Goal: Task Accomplishment & Management: Complete application form

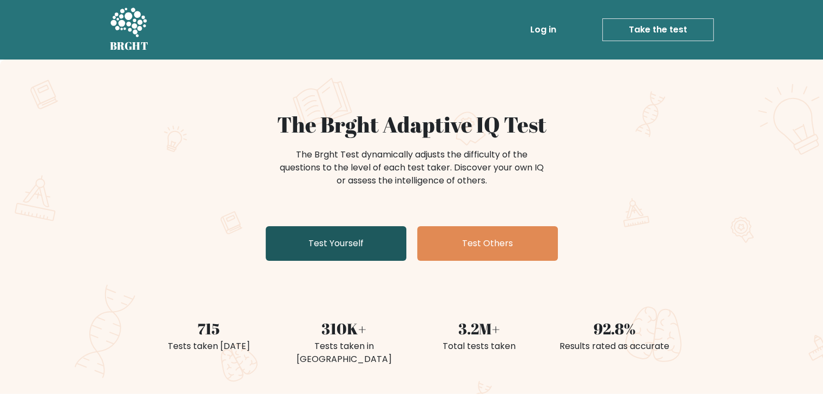
click at [316, 256] on link "Test Yourself" at bounding box center [336, 243] width 141 height 35
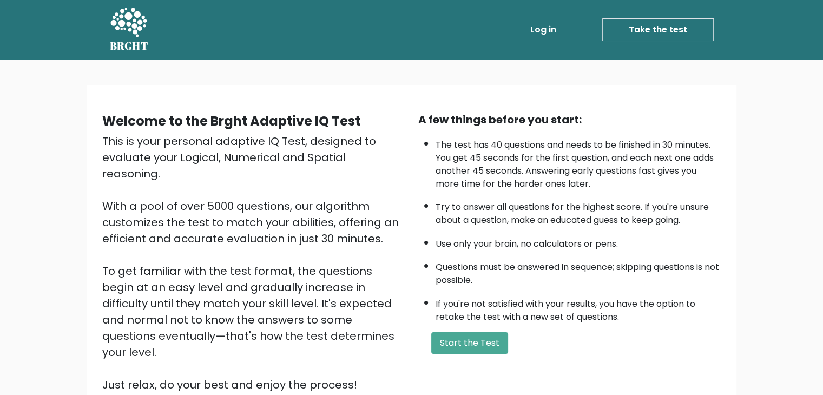
click at [464, 324] on div "A few things before you start: The test has 40 questions and needs to be finish…" at bounding box center [570, 251] width 316 height 281
click at [467, 338] on button "Start the Test" at bounding box center [469, 343] width 77 height 22
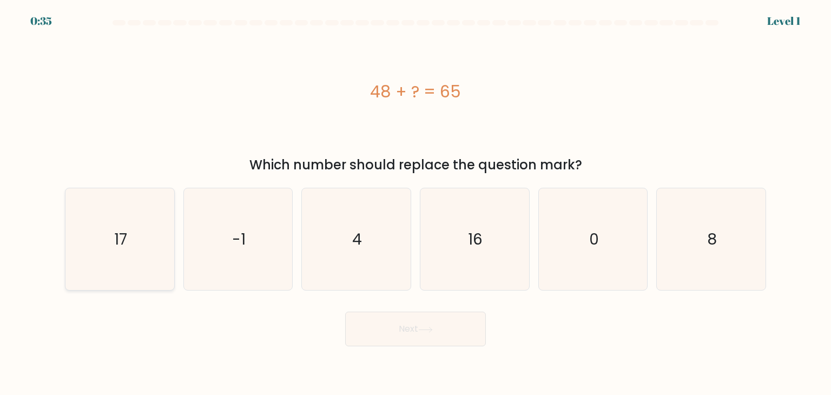
click at [97, 245] on icon "17" at bounding box center [120, 239] width 102 height 102
click at [416, 203] on input "a. 17" at bounding box center [416, 199] width 1 height 5
radio input "true"
click at [411, 329] on button "Next" at bounding box center [415, 329] width 141 height 35
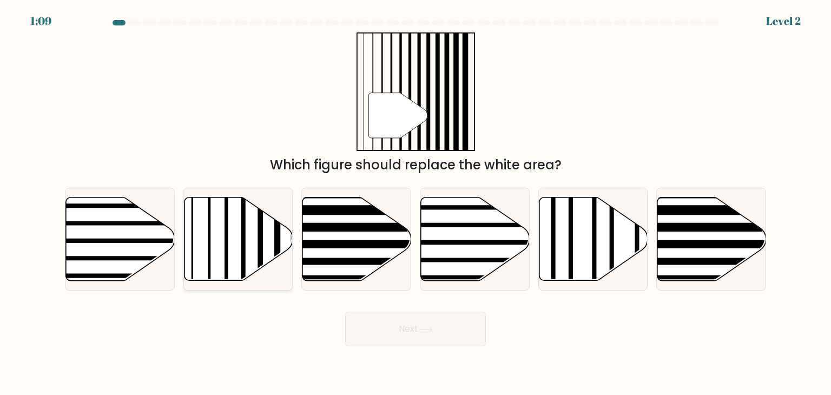
click at [232, 252] on icon at bounding box center [238, 238] width 109 height 83
click at [416, 203] on input "b." at bounding box center [416, 199] width 1 height 5
radio input "true"
click at [421, 312] on div "Next" at bounding box center [415, 325] width 714 height 43
click at [420, 325] on button "Next" at bounding box center [415, 329] width 141 height 35
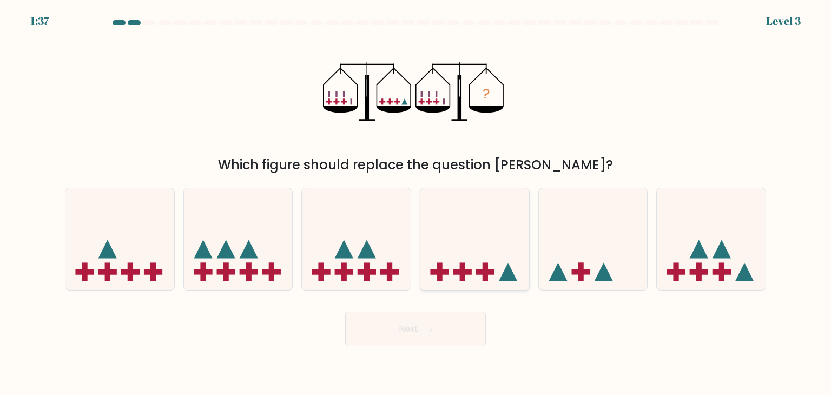
click at [496, 268] on icon at bounding box center [474, 239] width 109 height 90
click at [416, 203] on input "d." at bounding box center [416, 199] width 1 height 5
radio input "true"
click at [377, 317] on button "Next" at bounding box center [415, 329] width 141 height 35
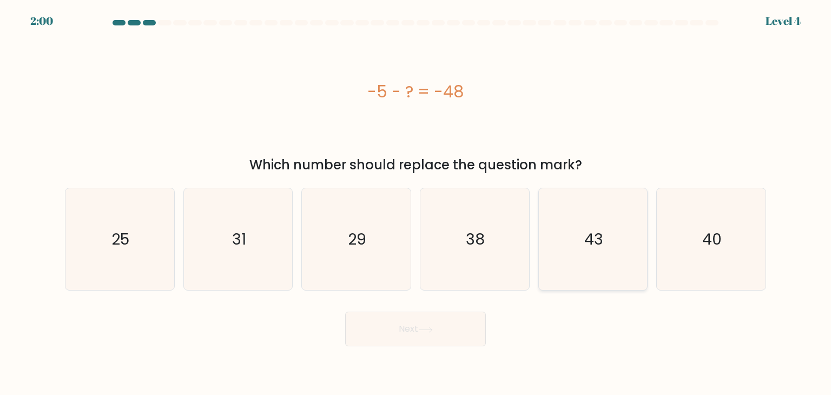
click at [583, 238] on icon "43" at bounding box center [593, 239] width 102 height 102
click at [416, 203] on input "e. 43" at bounding box center [416, 199] width 1 height 5
radio input "true"
click at [406, 339] on button "Next" at bounding box center [415, 329] width 141 height 35
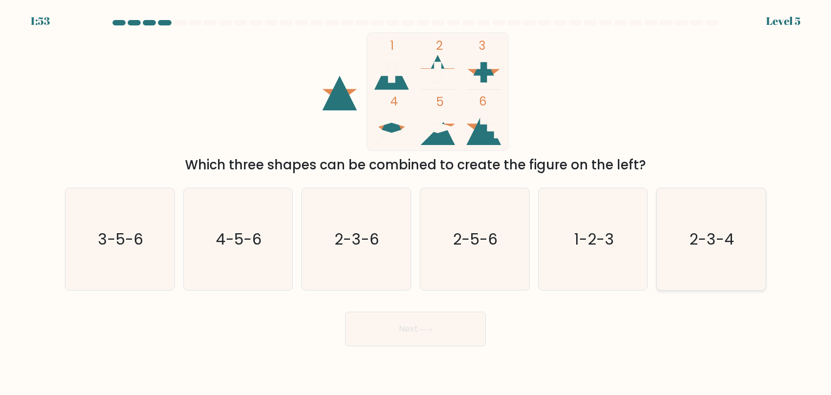
click at [690, 241] on text "2-3-4" at bounding box center [712, 239] width 45 height 22
click at [416, 203] on input "f. 2-3-4" at bounding box center [416, 199] width 1 height 5
radio input "true"
click at [378, 326] on button "Next" at bounding box center [415, 329] width 141 height 35
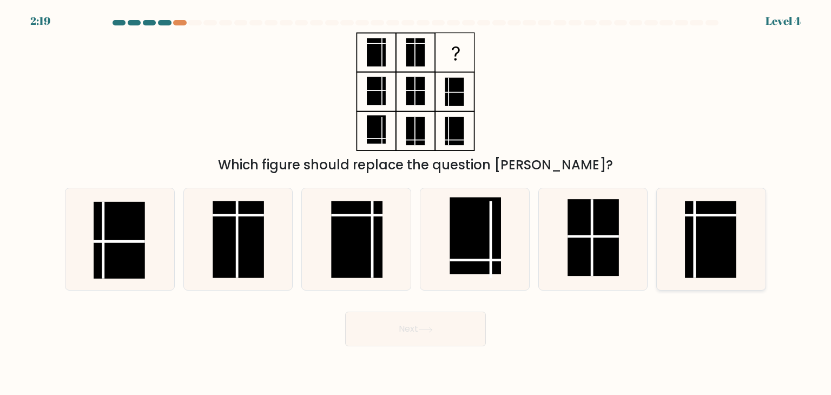
click at [735, 233] on rect at bounding box center [711, 239] width 51 height 77
click at [416, 203] on input "f." at bounding box center [416, 199] width 1 height 5
radio input "true"
click at [443, 328] on button "Next" at bounding box center [415, 329] width 141 height 35
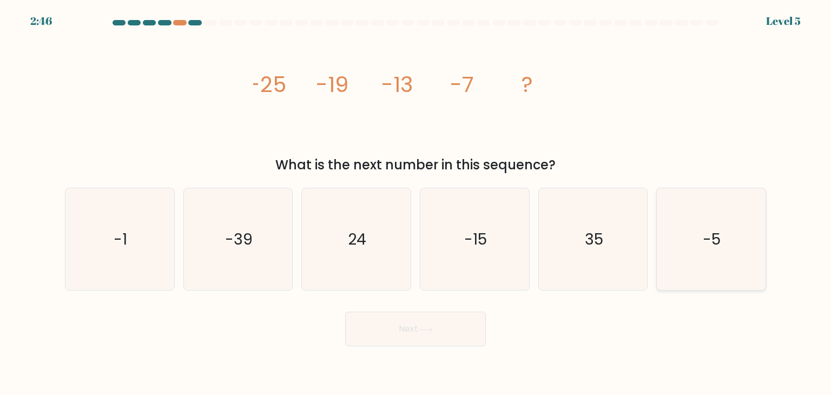
click at [726, 226] on icon "-5" at bounding box center [711, 239] width 102 height 102
click at [416, 203] on input "f. -5" at bounding box center [416, 199] width 1 height 5
radio input "true"
click at [80, 249] on icon "-1" at bounding box center [120, 239] width 102 height 102
click at [416, 203] on input "a. -1" at bounding box center [416, 199] width 1 height 5
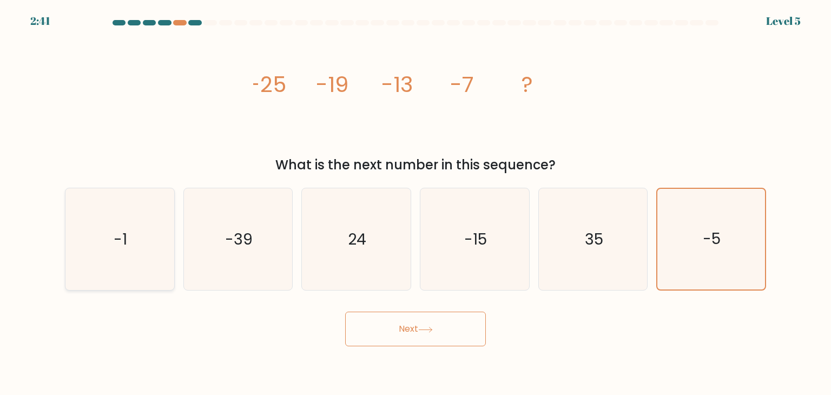
radio input "true"
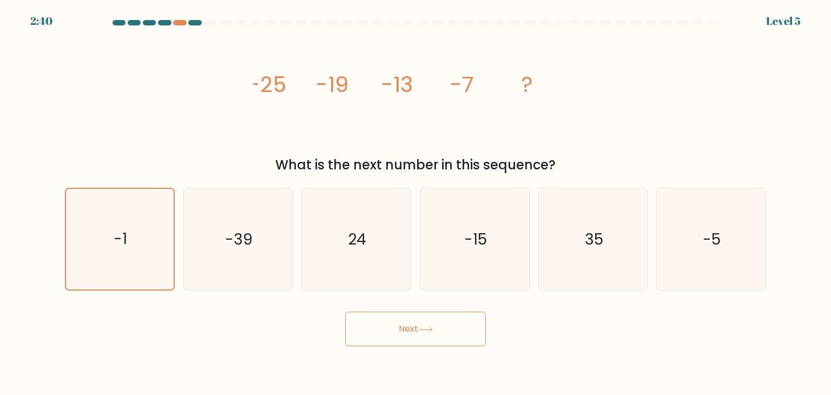
click at [398, 337] on button "Next" at bounding box center [415, 329] width 141 height 35
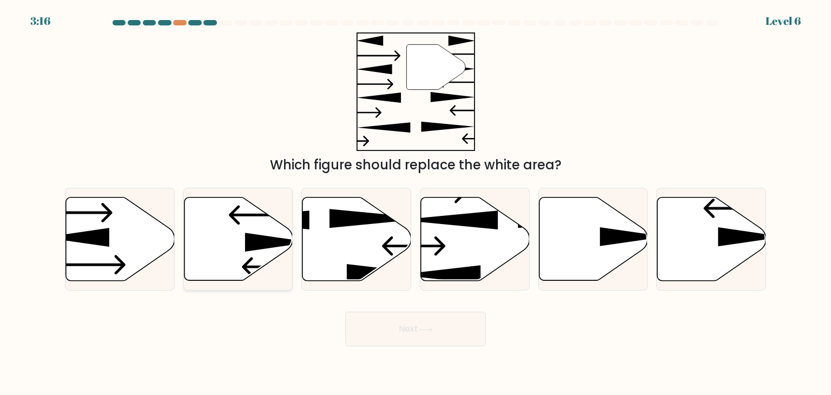
click at [261, 247] on icon at bounding box center [277, 242] width 65 height 19
click at [416, 203] on input "b." at bounding box center [416, 199] width 1 height 5
radio input "true"
click at [405, 334] on button "Next" at bounding box center [415, 329] width 141 height 35
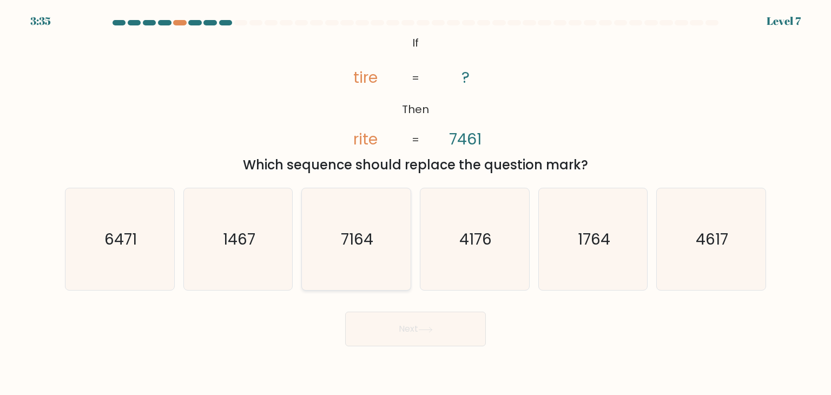
click at [385, 249] on icon "7164" at bounding box center [356, 239] width 102 height 102
click at [416, 203] on input "c. 7164" at bounding box center [416, 199] width 1 height 5
radio input "true"
click at [97, 241] on icon "6471" at bounding box center [120, 239] width 102 height 102
click at [416, 203] on input "a. 6471" at bounding box center [416, 199] width 1 height 5
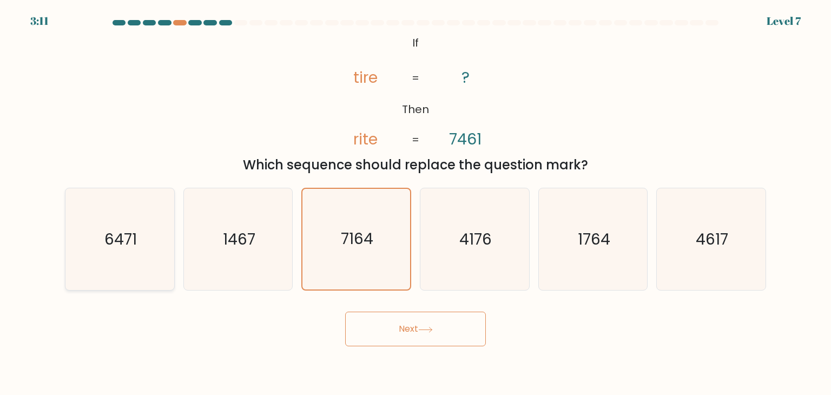
radio input "true"
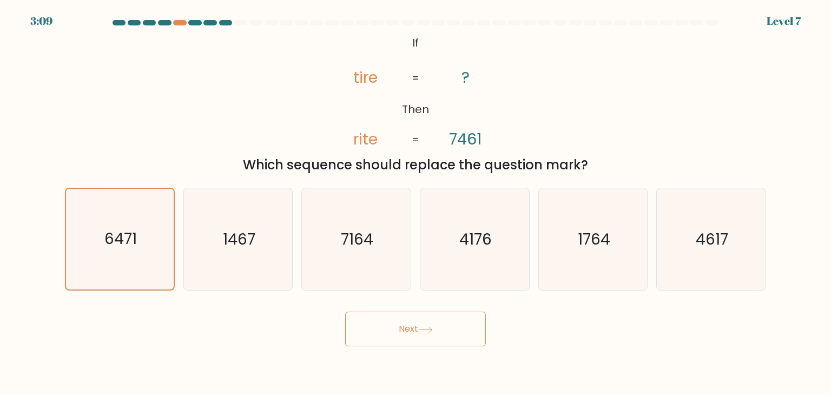
click at [444, 338] on button "Next" at bounding box center [415, 329] width 141 height 35
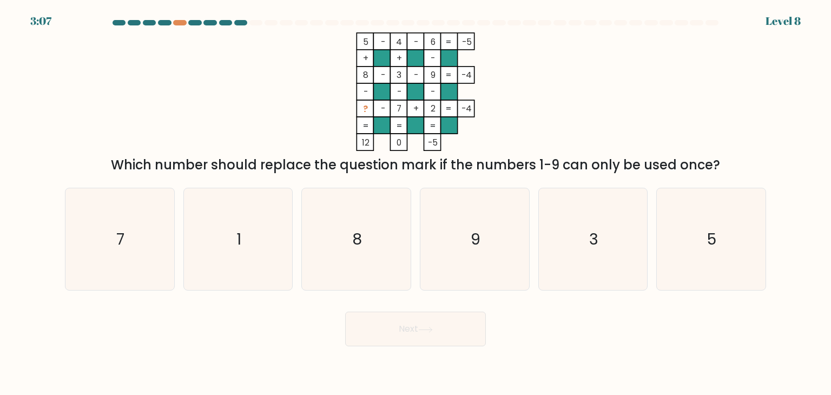
click at [423, 321] on button "Next" at bounding box center [415, 329] width 141 height 35
click at [265, 253] on icon "1" at bounding box center [238, 239] width 102 height 102
click at [416, 203] on input "b. 1" at bounding box center [416, 199] width 1 height 5
radio input "true"
click at [422, 328] on icon at bounding box center [425, 330] width 15 height 6
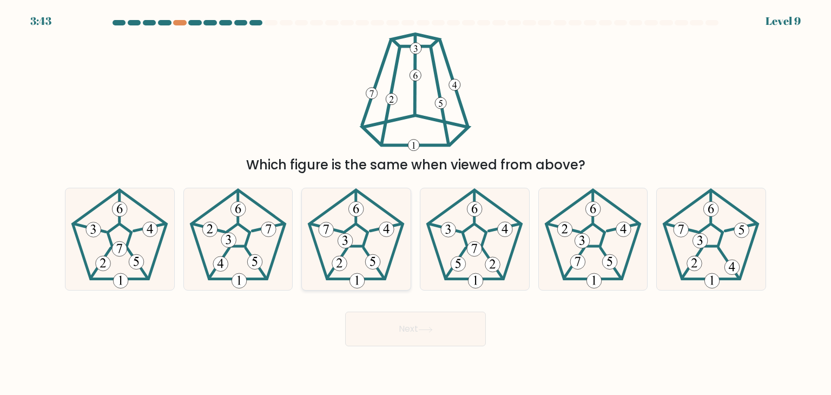
click at [355, 274] on 296 at bounding box center [357, 280] width 15 height 15
click at [416, 203] on input "c." at bounding box center [416, 199] width 1 height 5
radio input "true"
click at [406, 333] on button "Next" at bounding box center [415, 329] width 141 height 35
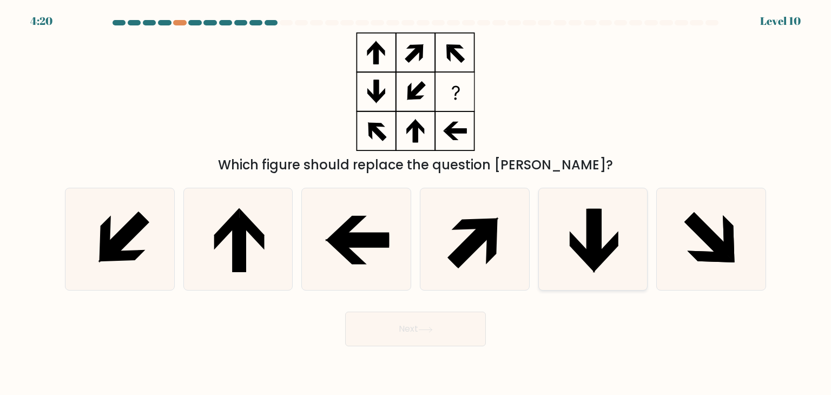
click at [602, 240] on icon at bounding box center [595, 236] width 14 height 54
click at [416, 203] on input "e." at bounding box center [416, 199] width 1 height 5
radio input "true"
click at [212, 273] on icon at bounding box center [238, 239] width 102 height 102
click at [416, 203] on input "b." at bounding box center [416, 199] width 1 height 5
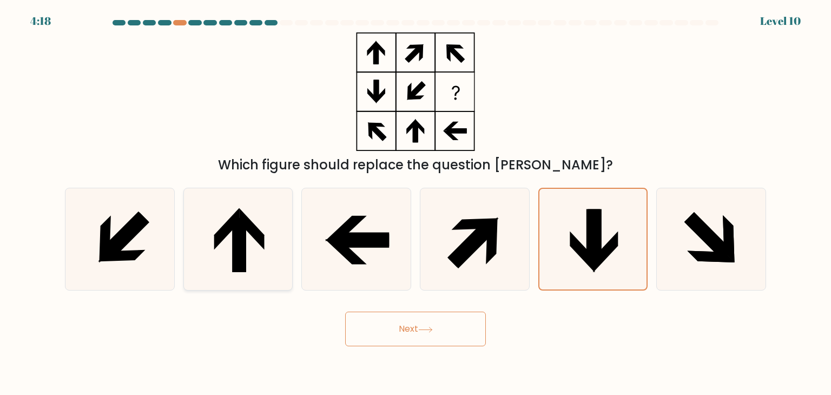
radio input "true"
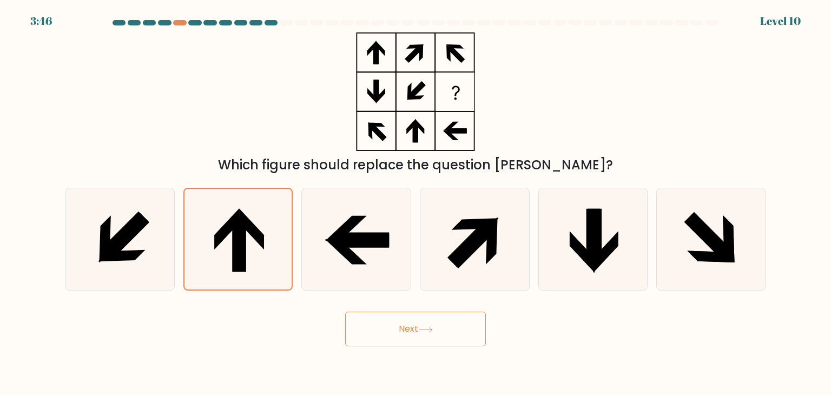
click at [407, 327] on button "Next" at bounding box center [415, 329] width 141 height 35
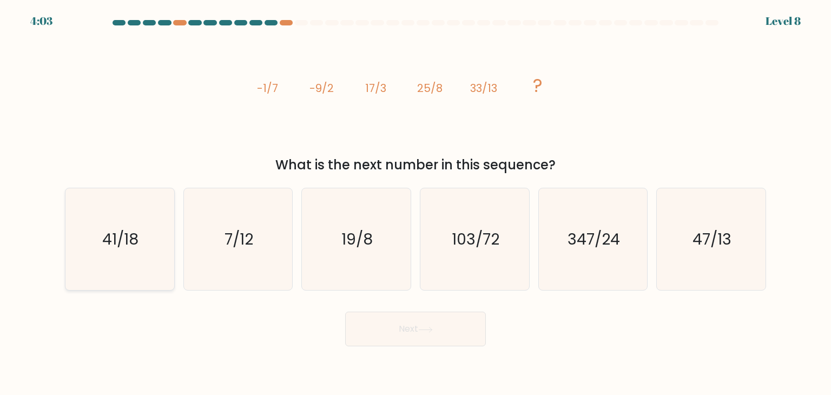
click at [148, 240] on icon "41/18" at bounding box center [120, 239] width 102 height 102
click at [416, 203] on input "a. 41/18" at bounding box center [416, 199] width 1 height 5
radio input "true"
click at [398, 327] on button "Next" at bounding box center [415, 329] width 141 height 35
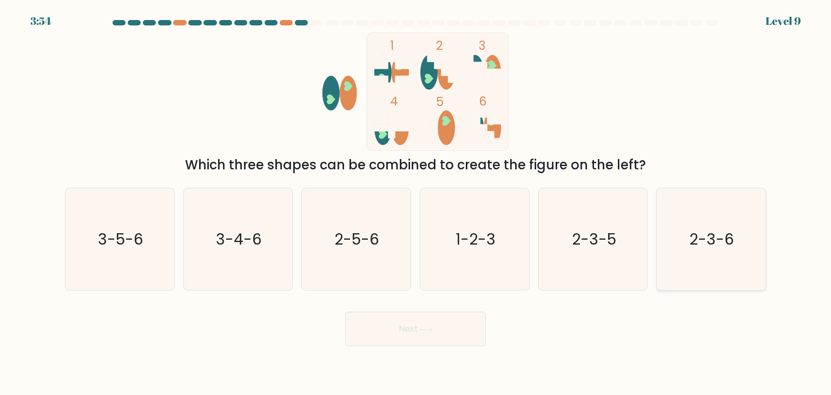
click at [708, 249] on text "2-3-6" at bounding box center [712, 239] width 45 height 22
click at [416, 203] on input "f. 2-3-6" at bounding box center [416, 199] width 1 height 5
radio input "true"
click at [377, 334] on button "Next" at bounding box center [415, 329] width 141 height 35
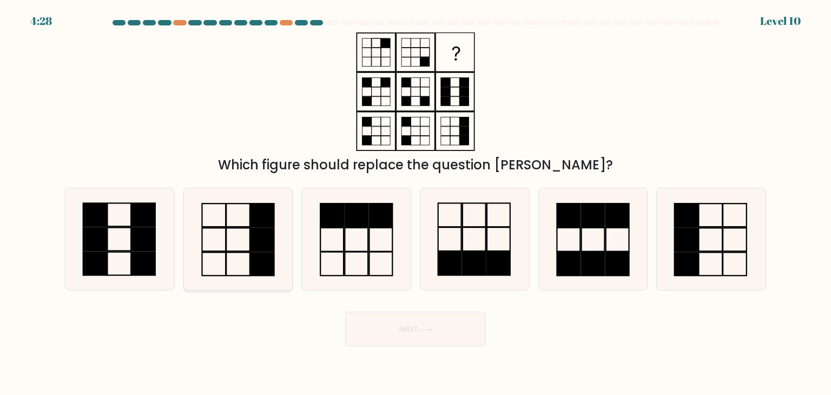
click at [218, 234] on icon at bounding box center [238, 239] width 102 height 102
click at [416, 203] on input "b." at bounding box center [416, 199] width 1 height 5
radio input "true"
click at [254, 220] on rect at bounding box center [262, 215] width 23 height 23
click at [416, 203] on input "b." at bounding box center [416, 199] width 1 height 5
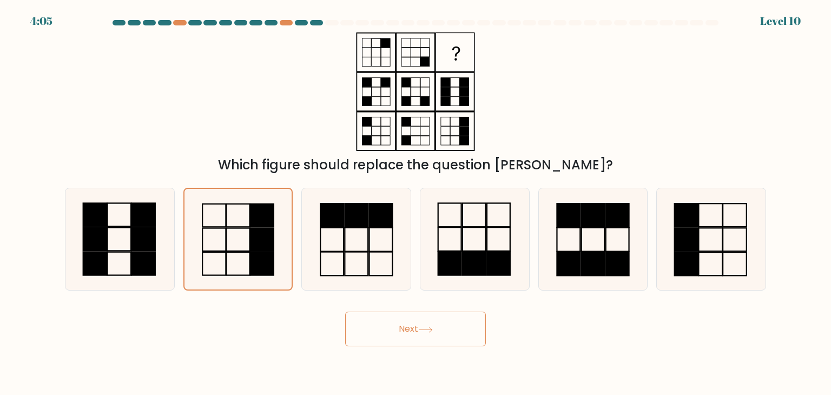
click at [475, 330] on button "Next" at bounding box center [415, 329] width 141 height 35
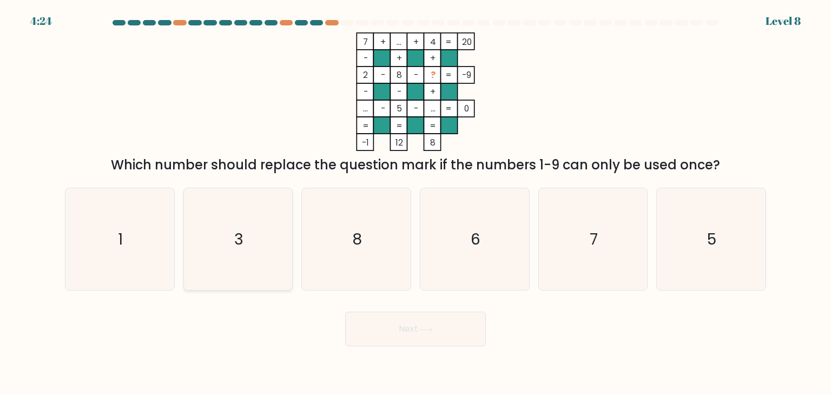
click at [229, 252] on icon "3" at bounding box center [238, 239] width 102 height 102
click at [416, 203] on input "b. 3" at bounding box center [416, 199] width 1 height 5
radio input "true"
click at [463, 327] on button "Next" at bounding box center [415, 329] width 141 height 35
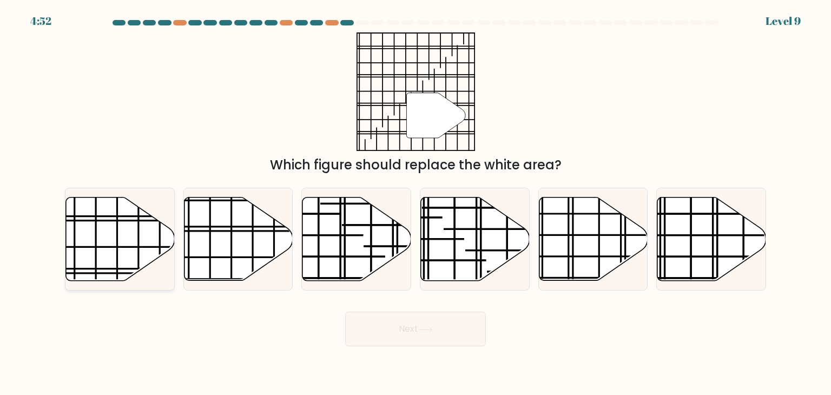
click at [142, 238] on icon at bounding box center [120, 238] width 109 height 83
click at [416, 203] on input "a." at bounding box center [416, 199] width 1 height 5
radio input "true"
click at [440, 335] on button "Next" at bounding box center [415, 329] width 141 height 35
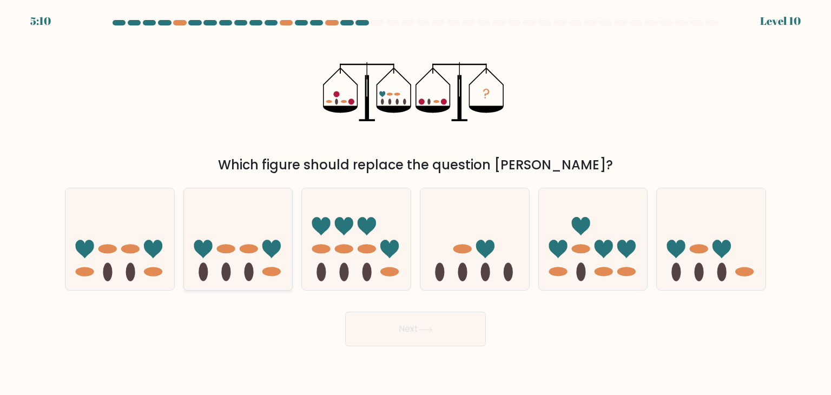
click at [247, 256] on icon at bounding box center [238, 239] width 109 height 90
click at [416, 203] on input "b." at bounding box center [416, 199] width 1 height 5
radio input "true"
click at [407, 334] on button "Next" at bounding box center [415, 329] width 141 height 35
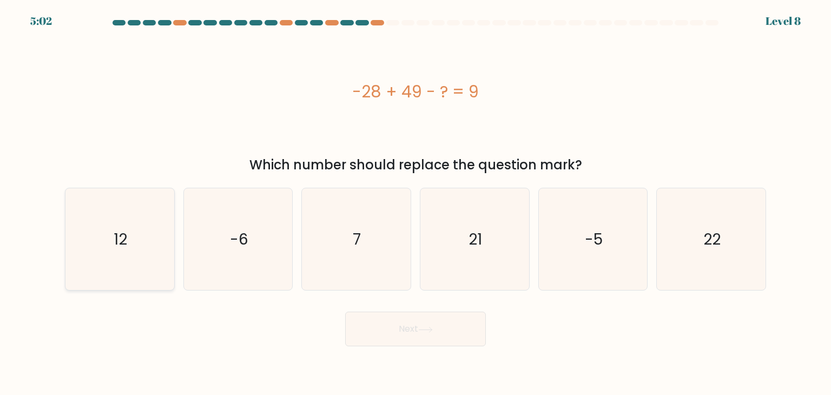
drag, startPoint x: 129, startPoint y: 250, endPoint x: 95, endPoint y: 225, distance: 42.2
click at [95, 225] on icon "12" at bounding box center [120, 239] width 102 height 102
click at [416, 203] on input "a. 12" at bounding box center [416, 199] width 1 height 5
radio input "true"
click at [95, 225] on icon "12" at bounding box center [119, 239] width 101 height 101
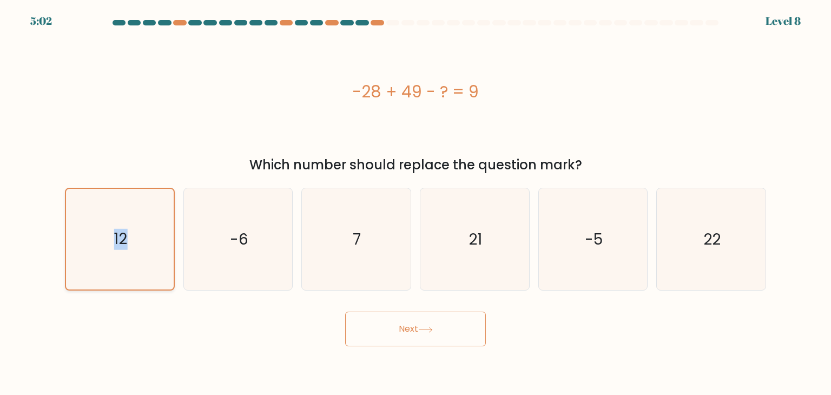
click at [416, 203] on input "a. 12" at bounding box center [416, 199] width 1 height 5
click at [459, 338] on button "Next" at bounding box center [415, 329] width 141 height 35
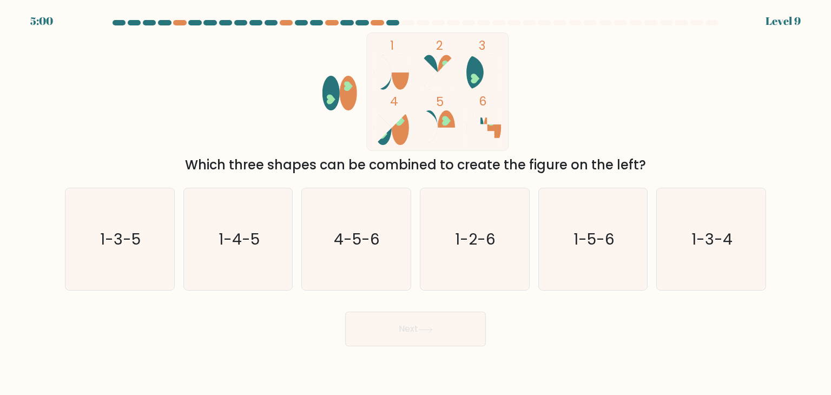
click at [449, 327] on button "Next" at bounding box center [415, 329] width 141 height 35
click at [569, 73] on div "1 2 3 4 5 6 Which three shapes can be combined to create the figure on the left?" at bounding box center [415, 103] width 714 height 142
click at [128, 239] on text "1-3-5" at bounding box center [121, 239] width 41 height 22
click at [416, 203] on input "a. 1-3-5" at bounding box center [416, 199] width 1 height 5
radio input "true"
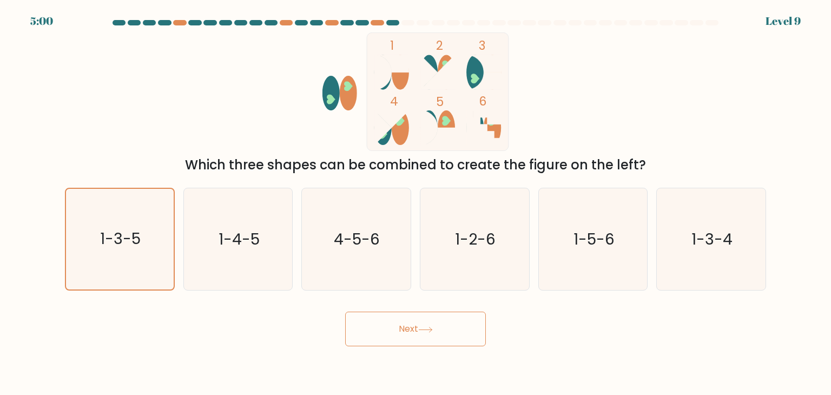
click at [424, 332] on icon at bounding box center [425, 330] width 15 height 6
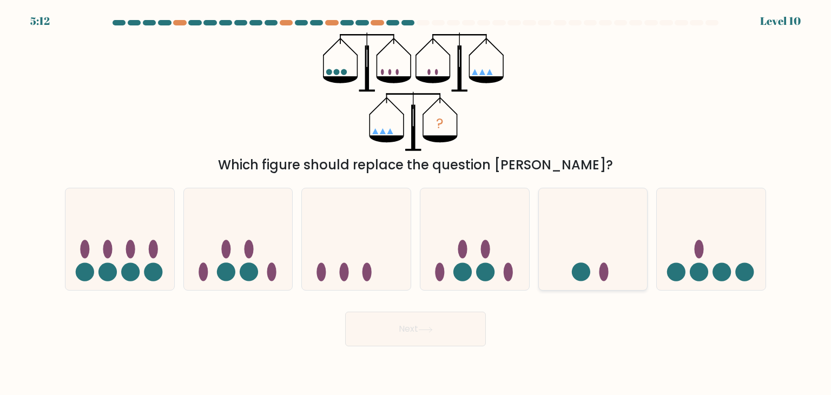
click at [627, 284] on icon at bounding box center [593, 239] width 109 height 90
click at [416, 203] on input "e." at bounding box center [416, 199] width 1 height 5
radio input "true"
click at [413, 328] on button "Next" at bounding box center [415, 329] width 141 height 35
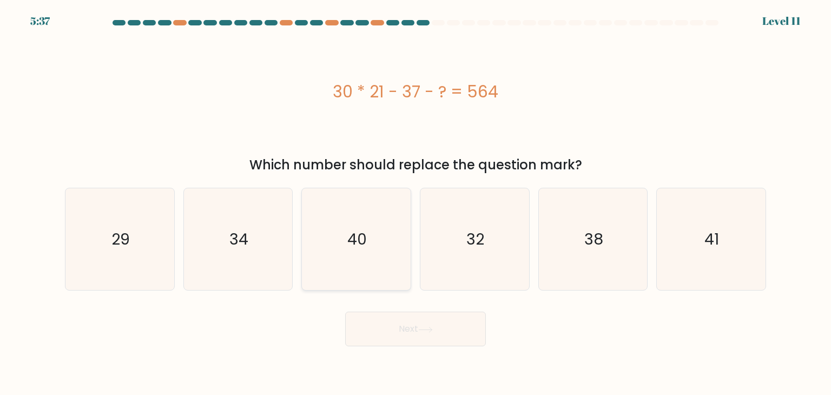
click at [394, 260] on icon "40" at bounding box center [356, 239] width 102 height 102
click at [416, 203] on input "c. 40" at bounding box center [416, 199] width 1 height 5
radio input "true"
click at [431, 332] on icon at bounding box center [425, 330] width 15 height 6
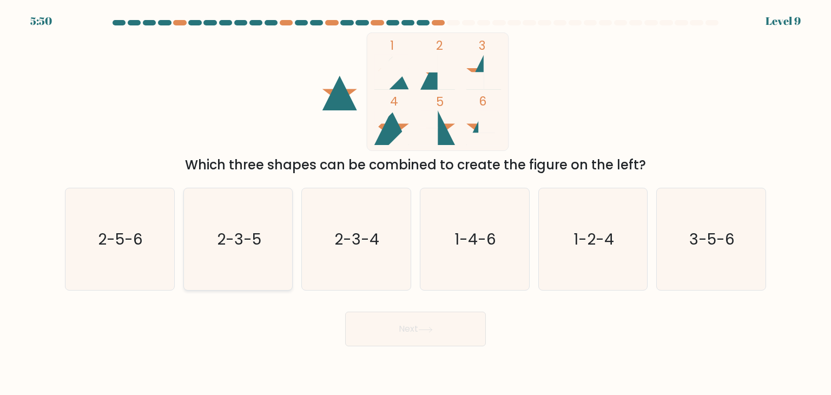
click at [252, 242] on text "2-3-5" at bounding box center [239, 239] width 44 height 22
click at [416, 203] on input "b. 2-3-5" at bounding box center [416, 199] width 1 height 5
radio input "true"
click at [385, 338] on button "Next" at bounding box center [415, 329] width 141 height 35
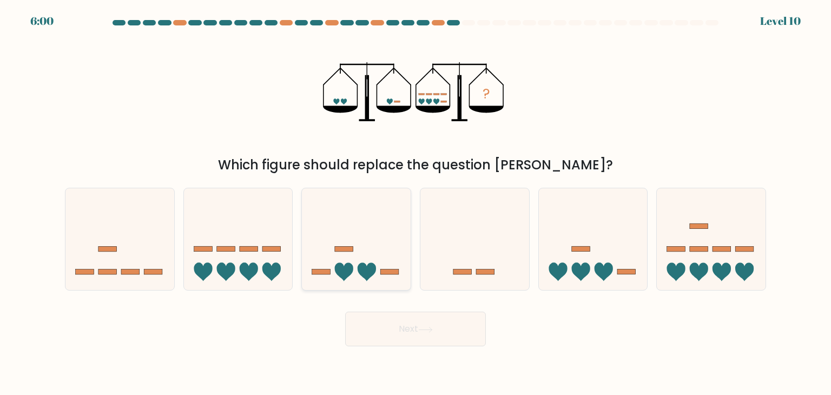
click at [361, 254] on icon at bounding box center [356, 239] width 109 height 90
click at [416, 203] on input "c." at bounding box center [416, 199] width 1 height 5
radio input "true"
click at [559, 258] on icon at bounding box center [593, 239] width 109 height 90
click at [416, 203] on input "e." at bounding box center [416, 199] width 1 height 5
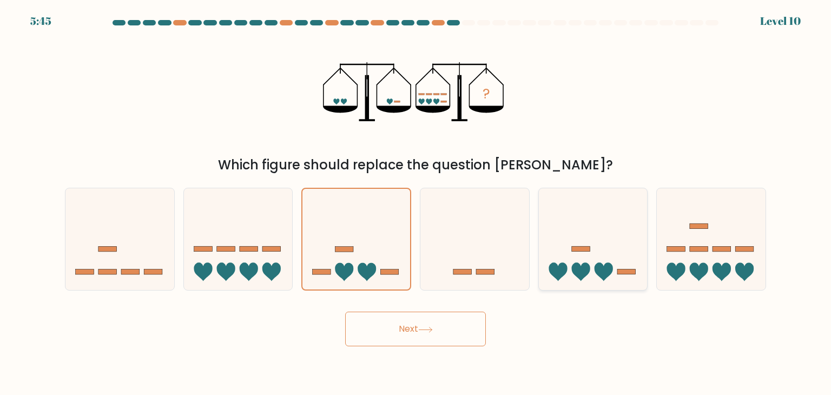
radio input "true"
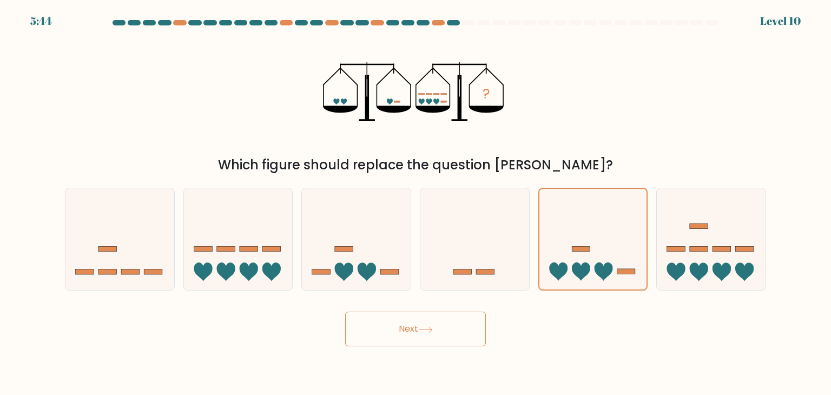
drag, startPoint x: 420, startPoint y: 327, endPoint x: 423, endPoint y: 321, distance: 6.5
click at [420, 327] on icon at bounding box center [425, 330] width 15 height 6
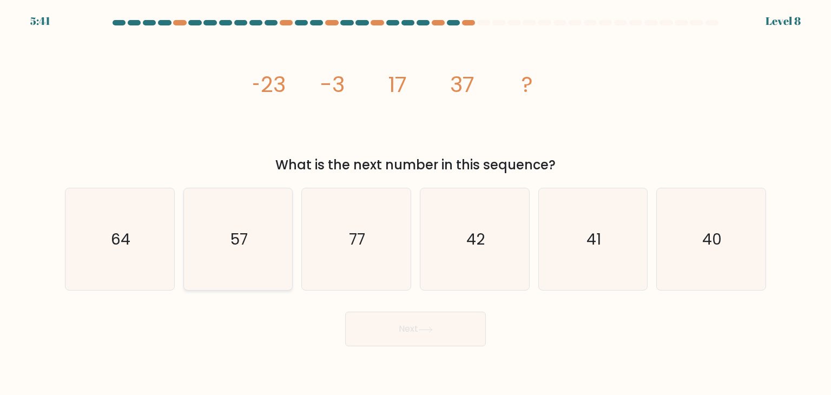
click at [259, 241] on icon "57" at bounding box center [238, 239] width 102 height 102
click at [416, 203] on input "b. 57" at bounding box center [416, 199] width 1 height 5
radio input "true"
click at [360, 322] on button "Next" at bounding box center [415, 329] width 141 height 35
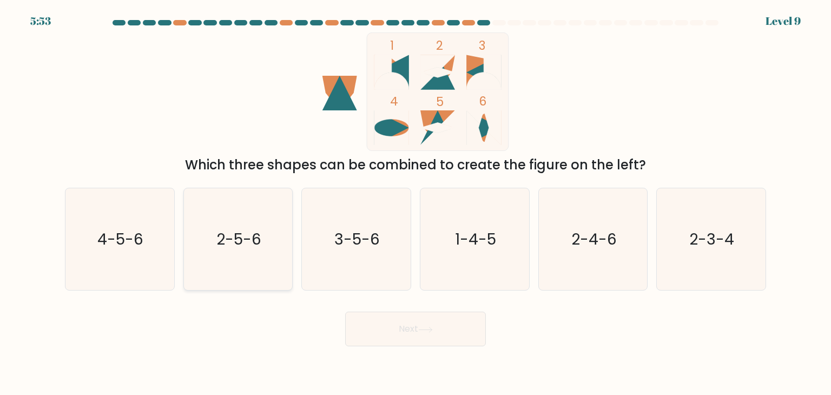
drag, startPoint x: 262, startPoint y: 220, endPoint x: 266, endPoint y: 213, distance: 8.0
click at [261, 221] on icon "2-5-6" at bounding box center [238, 239] width 102 height 102
click at [416, 203] on input "b. 2-5-6" at bounding box center [416, 199] width 1 height 5
radio input "true"
click at [429, 320] on button "Next" at bounding box center [415, 329] width 141 height 35
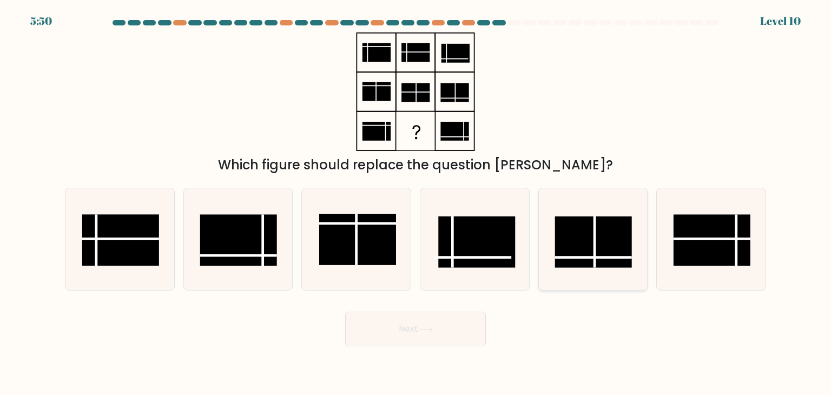
click at [570, 243] on rect at bounding box center [593, 241] width 77 height 51
click at [416, 203] on input "e." at bounding box center [416, 199] width 1 height 5
radio input "true"
click at [449, 322] on button "Next" at bounding box center [415, 329] width 141 height 35
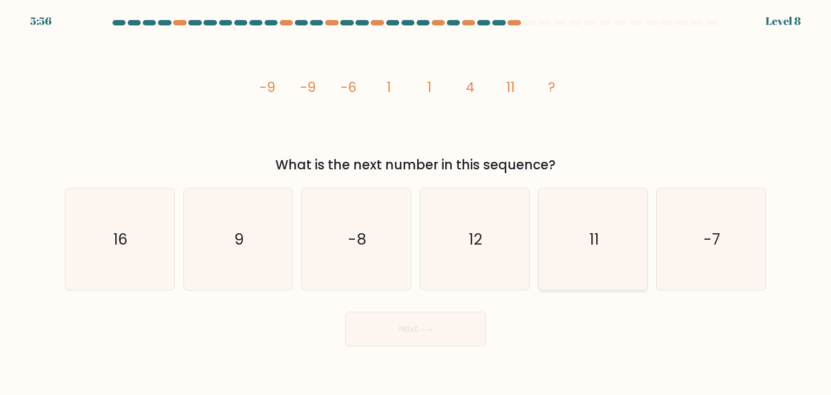
click at [590, 257] on icon "11" at bounding box center [593, 239] width 102 height 102
click at [416, 203] on input "e. 11" at bounding box center [416, 199] width 1 height 5
radio input "true"
click at [433, 332] on icon at bounding box center [425, 330] width 15 height 6
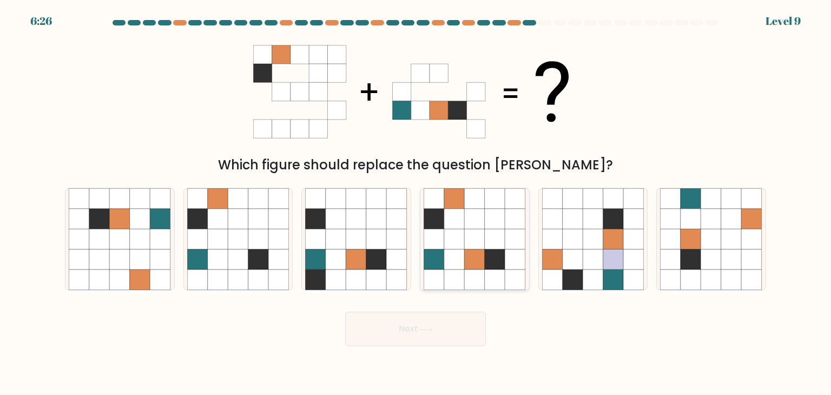
click at [487, 252] on icon at bounding box center [495, 259] width 21 height 21
click at [416, 203] on input "d." at bounding box center [416, 199] width 1 height 5
radio input "true"
click at [414, 324] on button "Next" at bounding box center [415, 329] width 141 height 35
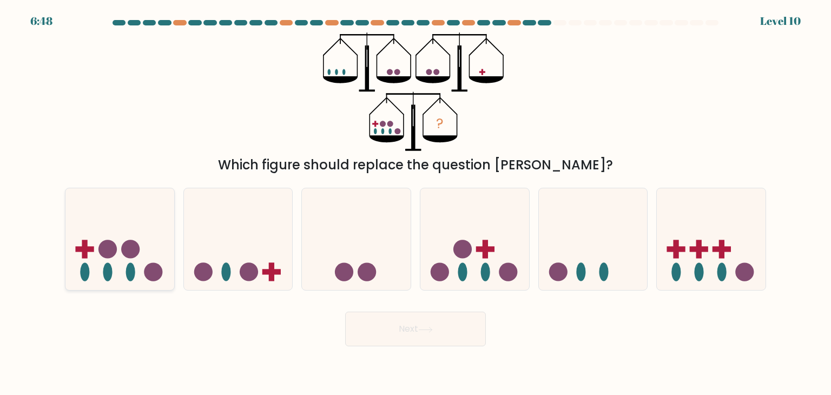
click at [85, 252] on rect at bounding box center [84, 249] width 18 height 5
click at [416, 203] on input "a." at bounding box center [416, 199] width 1 height 5
radio input "true"
click at [364, 275] on circle at bounding box center [367, 272] width 18 height 18
click at [416, 203] on input "c." at bounding box center [416, 199] width 1 height 5
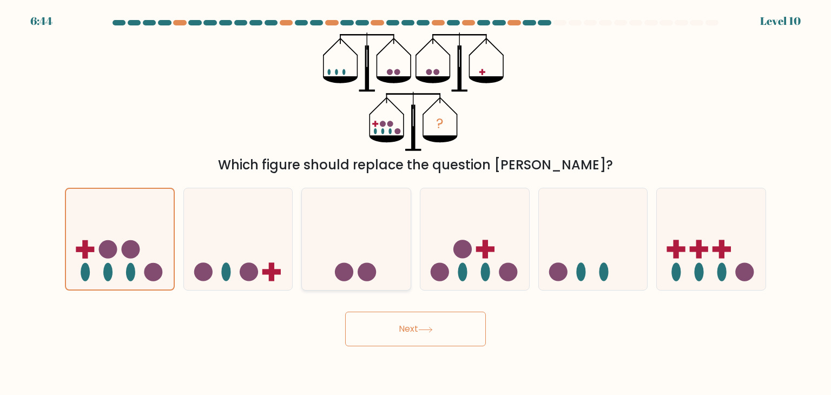
radio input "true"
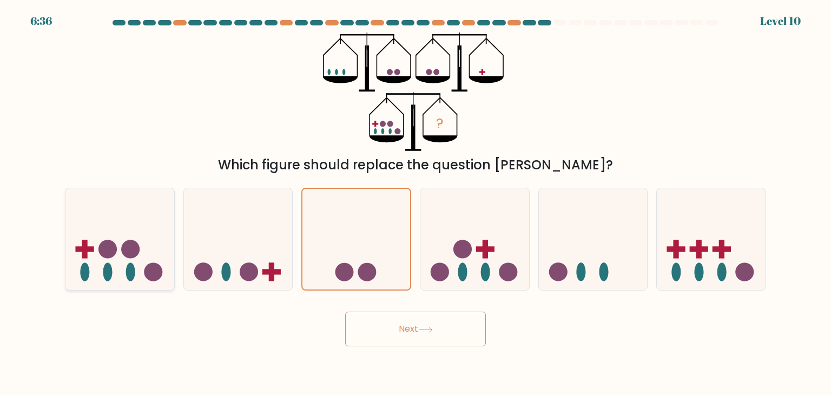
drag, startPoint x: 131, startPoint y: 251, endPoint x: 148, endPoint y: 243, distance: 18.9
click at [134, 249] on circle at bounding box center [130, 249] width 18 height 18
click at [416, 203] on input "a." at bounding box center [416, 199] width 1 height 5
radio input "true"
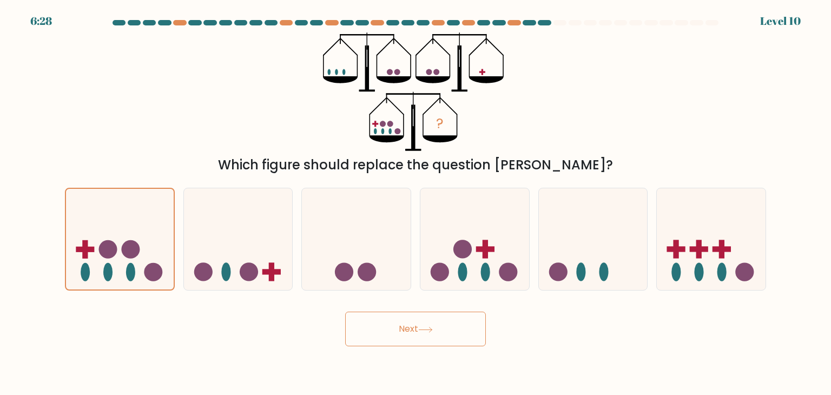
click at [423, 333] on button "Next" at bounding box center [415, 329] width 141 height 35
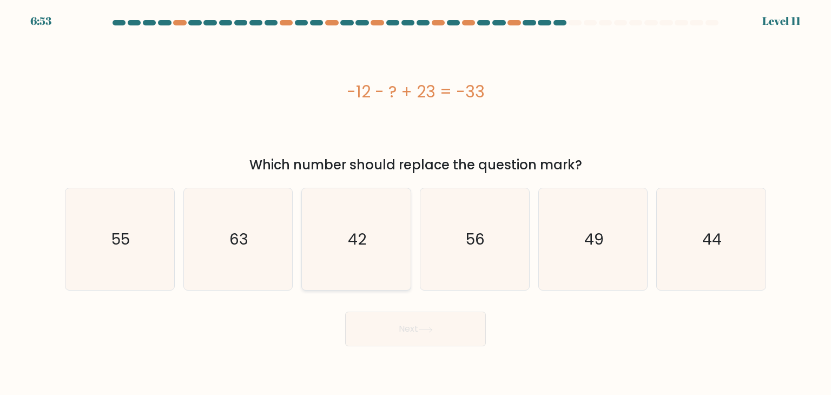
click at [379, 256] on icon "42" at bounding box center [356, 239] width 102 height 102
click at [416, 203] on input "c. 42" at bounding box center [416, 199] width 1 height 5
radio input "true"
click at [423, 333] on button "Next" at bounding box center [415, 329] width 141 height 35
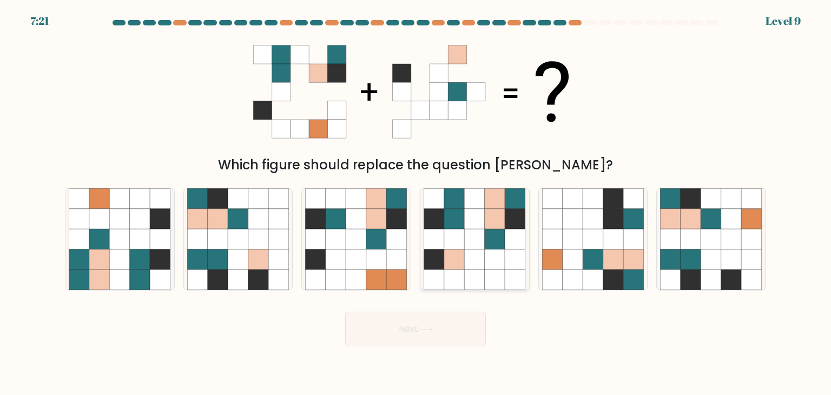
click at [460, 236] on icon at bounding box center [454, 239] width 21 height 21
click at [416, 203] on input "d." at bounding box center [416, 199] width 1 height 5
radio input "true"
click at [456, 335] on button "Next" at bounding box center [415, 329] width 141 height 35
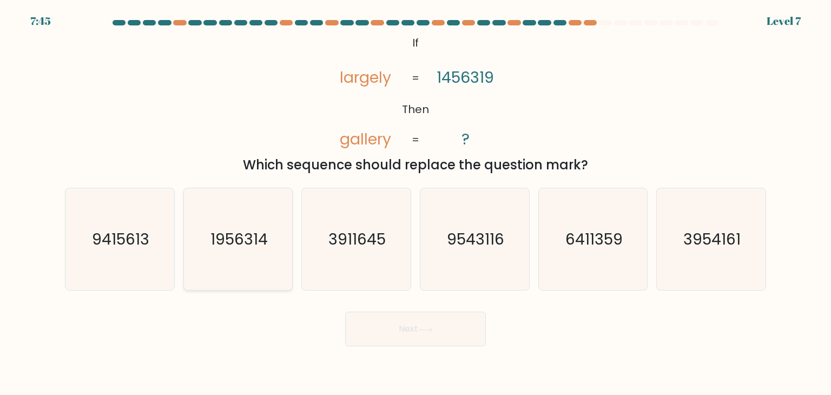
click at [242, 247] on text "1956314" at bounding box center [238, 239] width 57 height 22
click at [416, 203] on input "b. 1956314" at bounding box center [416, 199] width 1 height 5
radio input "true"
click at [609, 248] on text "6411359" at bounding box center [593, 239] width 57 height 22
click at [416, 203] on input "e. 6411359" at bounding box center [416, 199] width 1 height 5
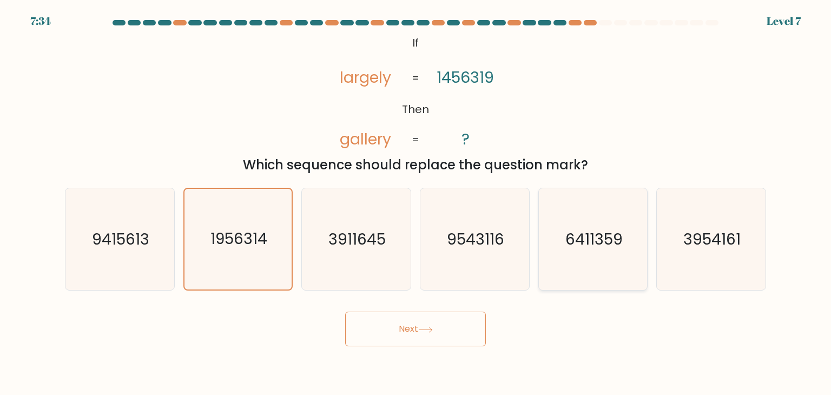
radio input "true"
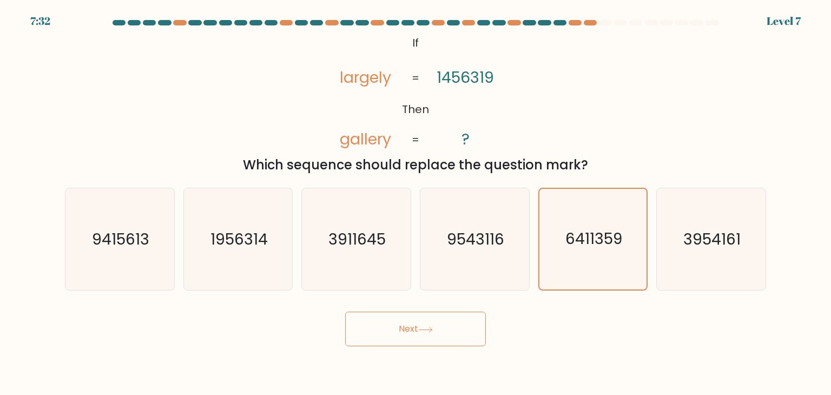
click at [430, 319] on button "Next" at bounding box center [415, 329] width 141 height 35
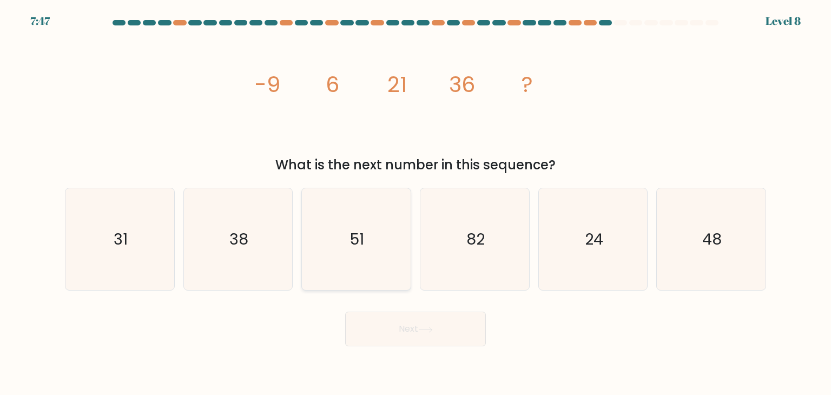
click at [387, 250] on icon "51" at bounding box center [356, 239] width 102 height 102
click at [416, 203] on input "c. 51" at bounding box center [416, 199] width 1 height 5
radio input "true"
click at [390, 332] on button "Next" at bounding box center [415, 329] width 141 height 35
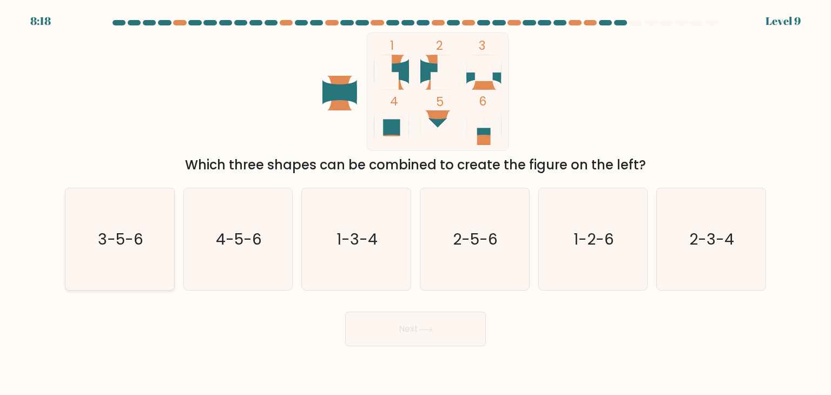
click at [113, 256] on icon "3-5-6" at bounding box center [120, 239] width 102 height 102
click at [416, 203] on input "a. 3-5-6" at bounding box center [416, 199] width 1 height 5
radio input "true"
click at [595, 250] on icon "1-2-6" at bounding box center [593, 239] width 102 height 102
click at [416, 203] on input "e. 1-2-6" at bounding box center [416, 199] width 1 height 5
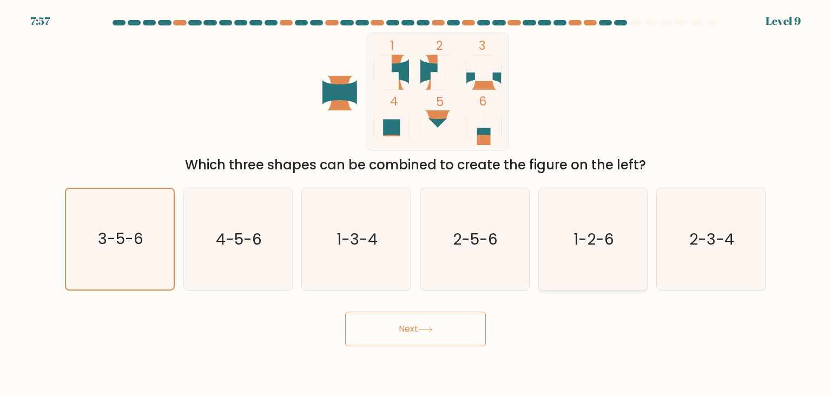
radio input "true"
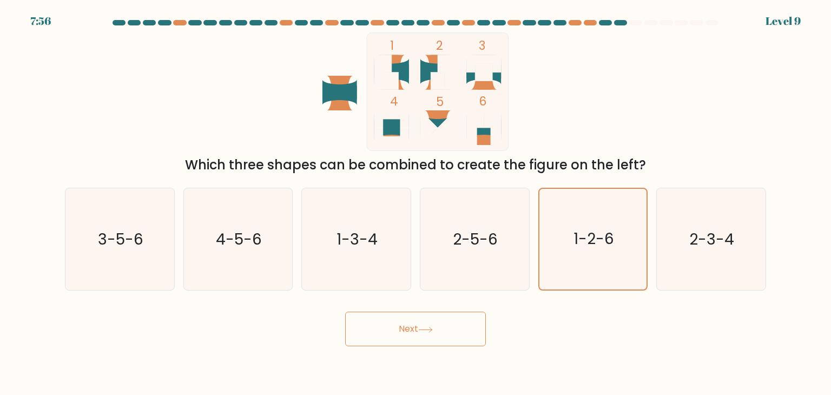
click at [419, 317] on button "Next" at bounding box center [415, 329] width 141 height 35
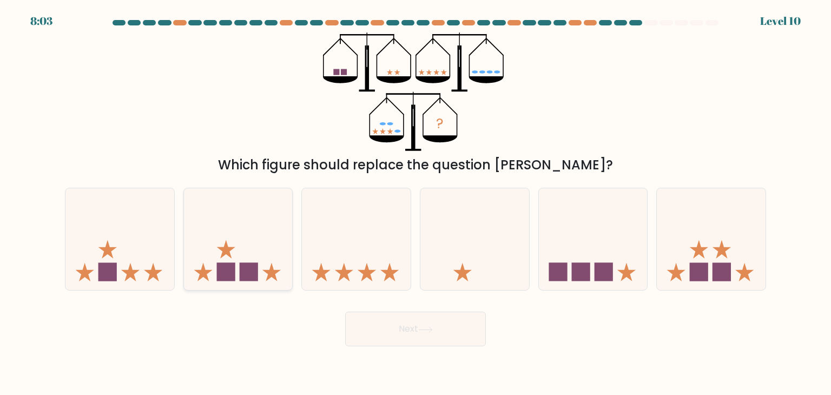
click at [256, 257] on icon at bounding box center [238, 239] width 109 height 90
click at [416, 203] on input "b." at bounding box center [416, 199] width 1 height 5
radio input "true"
click at [385, 334] on button "Next" at bounding box center [415, 329] width 141 height 35
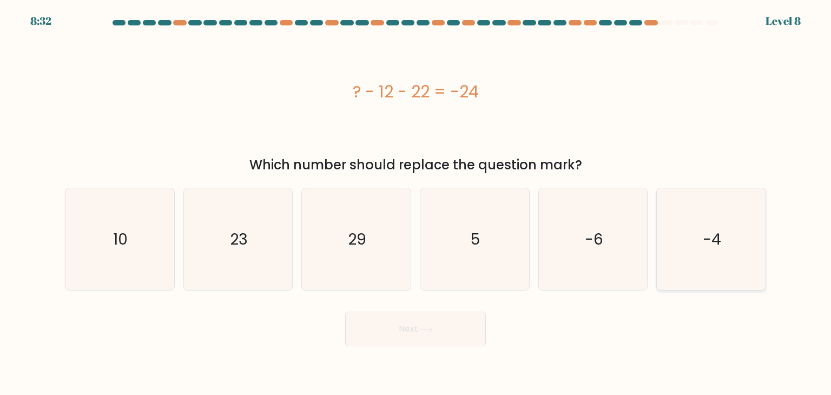
click at [701, 238] on icon "-4" at bounding box center [711, 239] width 102 height 102
click at [416, 203] on input "f. -4" at bounding box center [416, 199] width 1 height 5
radio input "true"
click at [385, 325] on button "Next" at bounding box center [415, 329] width 141 height 35
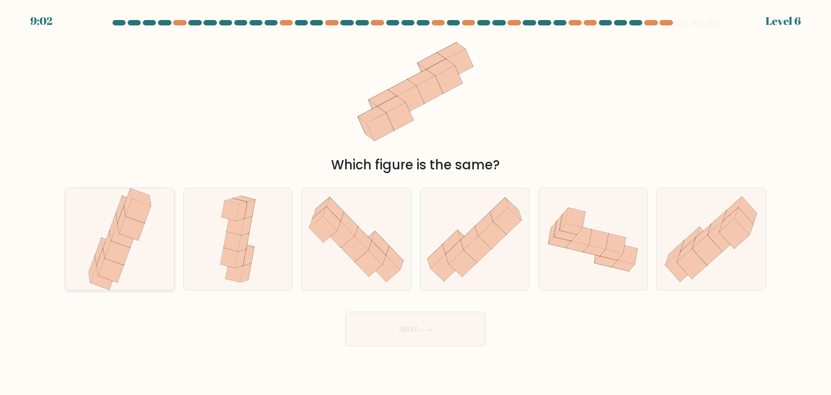
click at [109, 232] on icon at bounding box center [107, 244] width 8 height 27
click at [416, 203] on input "a." at bounding box center [416, 199] width 1 height 5
radio input "true"
click at [383, 325] on button "Next" at bounding box center [415, 329] width 141 height 35
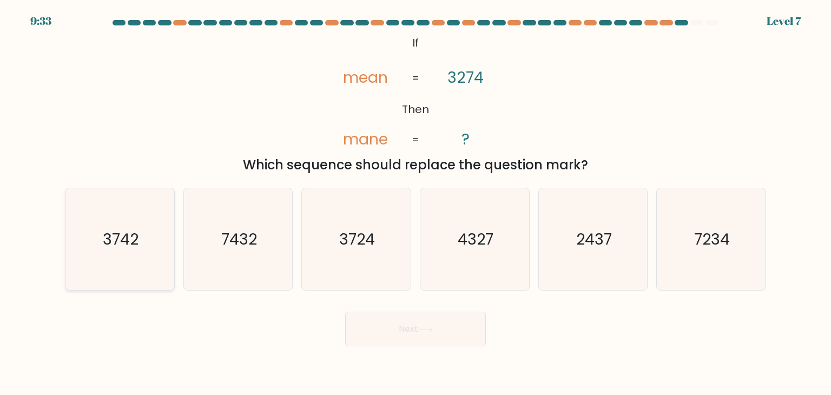
click at [134, 228] on text "3742" at bounding box center [121, 239] width 36 height 22
click at [416, 203] on input "a. 3742" at bounding box center [416, 199] width 1 height 5
radio input "true"
click at [379, 321] on button "Next" at bounding box center [415, 329] width 141 height 35
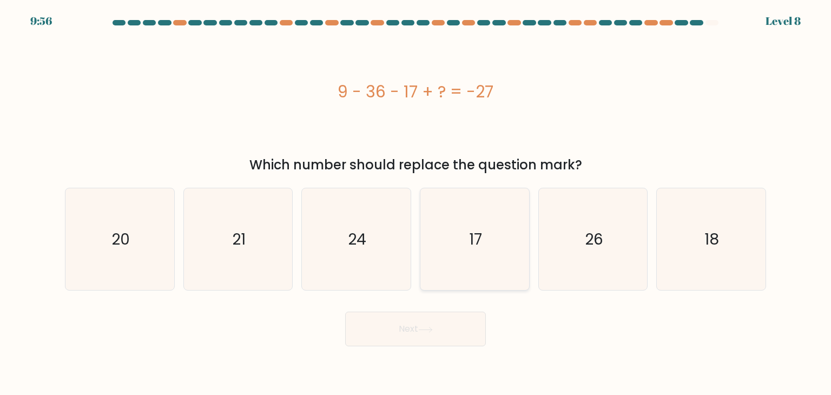
click at [515, 241] on icon "17" at bounding box center [475, 239] width 102 height 102
click at [416, 203] on input "d. 17" at bounding box center [416, 199] width 1 height 5
radio input "true"
click at [425, 332] on icon at bounding box center [425, 330] width 15 height 6
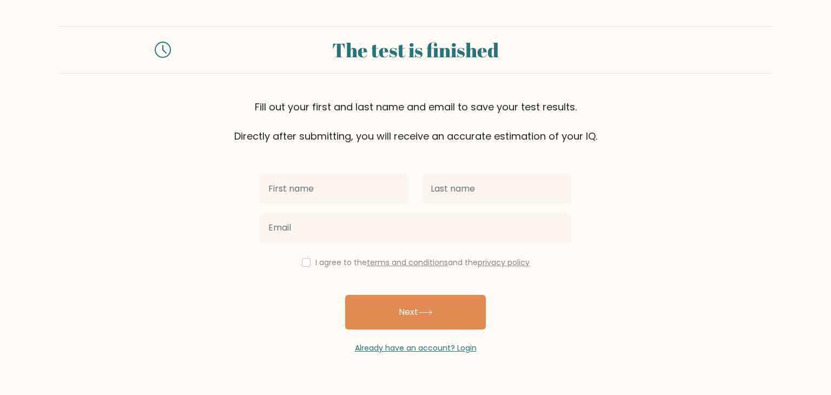
click at [381, 193] on input "text" at bounding box center [334, 189] width 149 height 30
type input "[PERSON_NAME]"
click at [345, 295] on button "Next" at bounding box center [415, 312] width 141 height 35
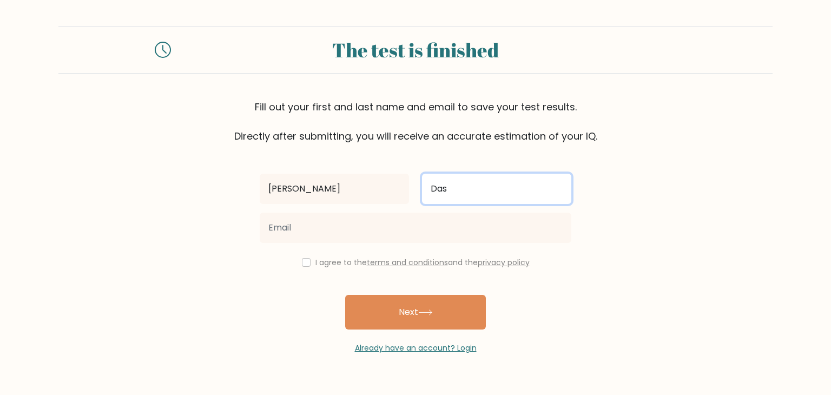
type input "Das"
click at [345, 295] on button "Next" at bounding box center [415, 312] width 141 height 35
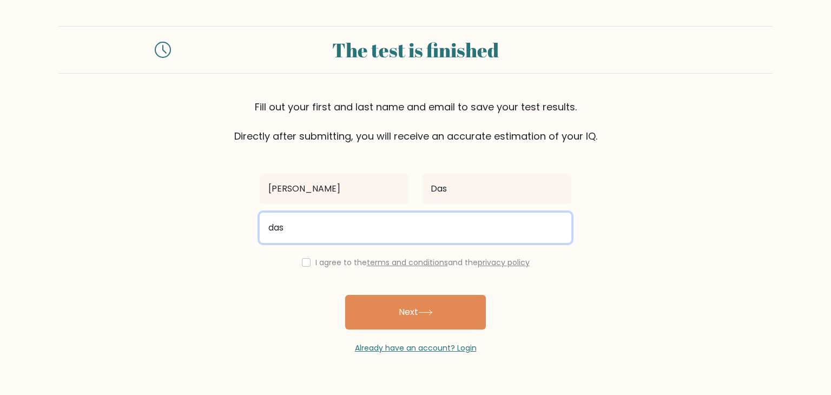
type input "dassayandip67@gmail.com"
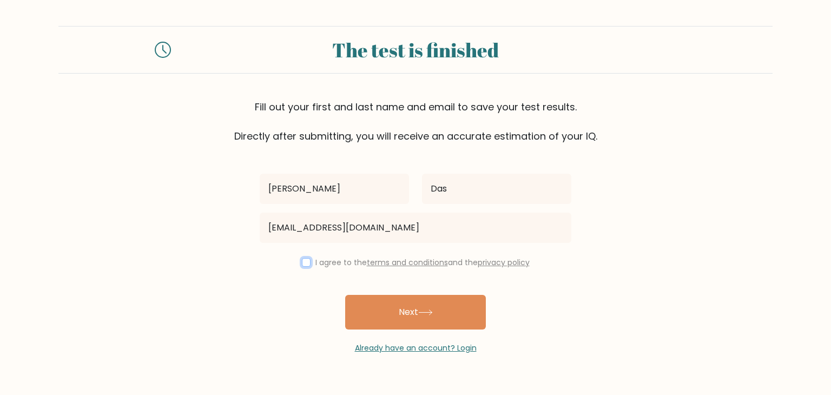
click at [305, 262] on input "checkbox" at bounding box center [306, 262] width 9 height 9
checkbox input "true"
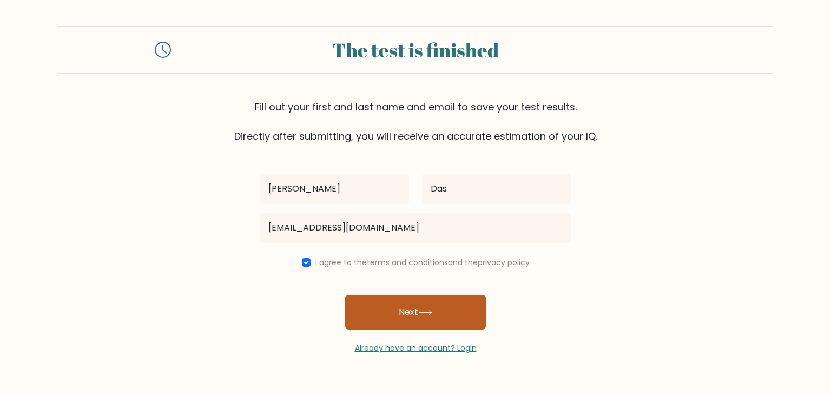
click at [426, 320] on button "Next" at bounding box center [415, 312] width 141 height 35
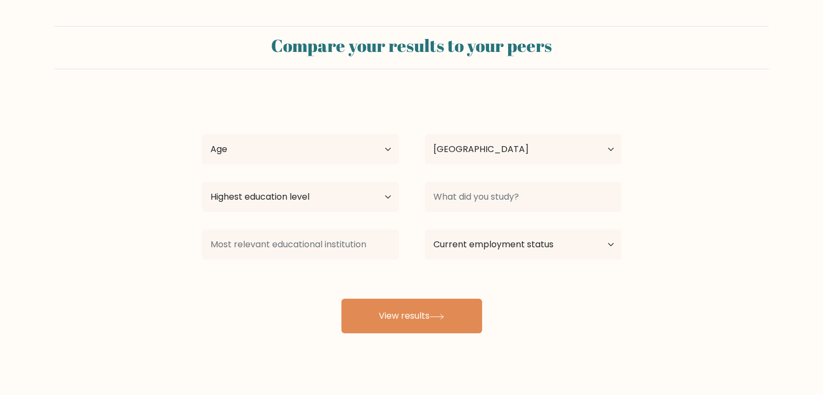
select select "IN"
click at [380, 146] on select "Age Under [DEMOGRAPHIC_DATA] [DEMOGRAPHIC_DATA] [DEMOGRAPHIC_DATA] [DEMOGRAPHIC…" at bounding box center [300, 149] width 197 height 30
select select "18_24"
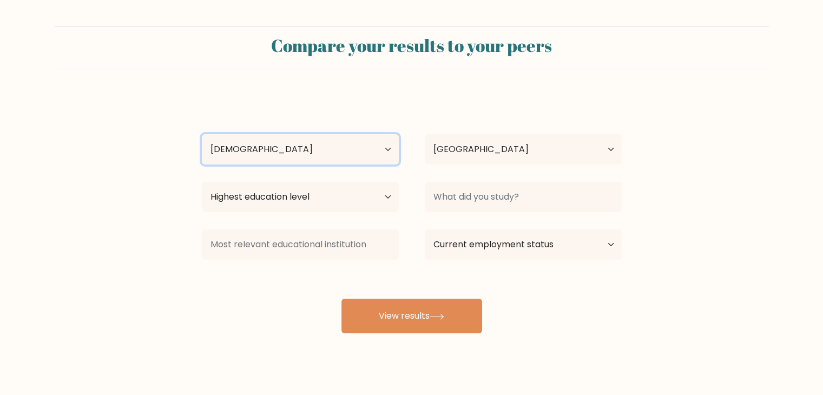
click at [202, 134] on select "Age Under 18 years old 18-24 years old 25-34 years old 35-44 years old 45-54 ye…" at bounding box center [300, 149] width 197 height 30
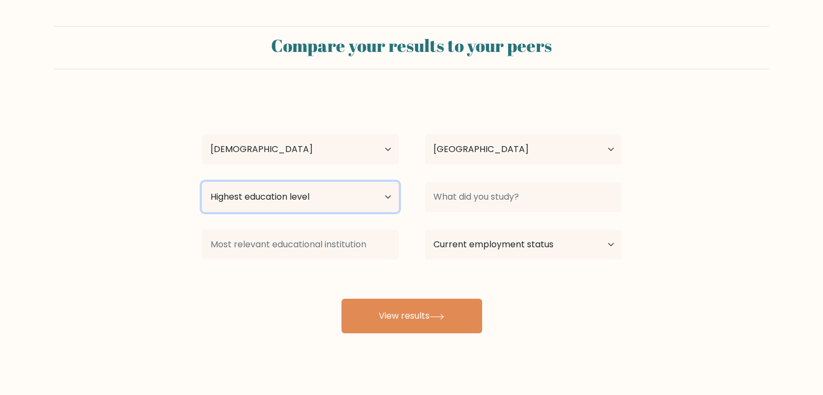
click at [331, 193] on select "Highest education level No schooling Primary Lower Secondary Upper Secondary Oc…" at bounding box center [300, 197] width 197 height 30
select select "bachelors_degree"
click at [202, 182] on select "Highest education level No schooling Primary Lower Secondary Upper Secondary Oc…" at bounding box center [300, 197] width 197 height 30
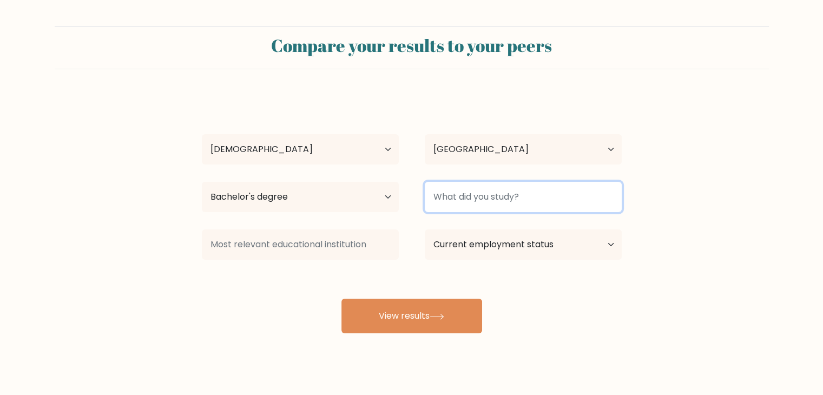
click at [476, 188] on input at bounding box center [523, 197] width 197 height 30
type input "BBA"
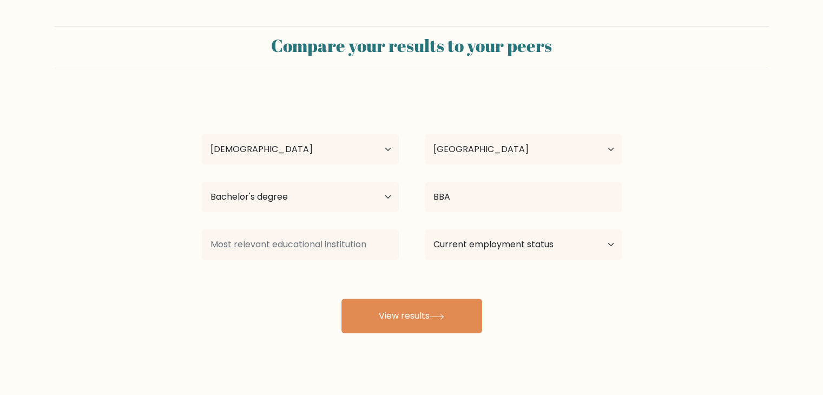
click at [371, 260] on div at bounding box center [300, 244] width 223 height 39
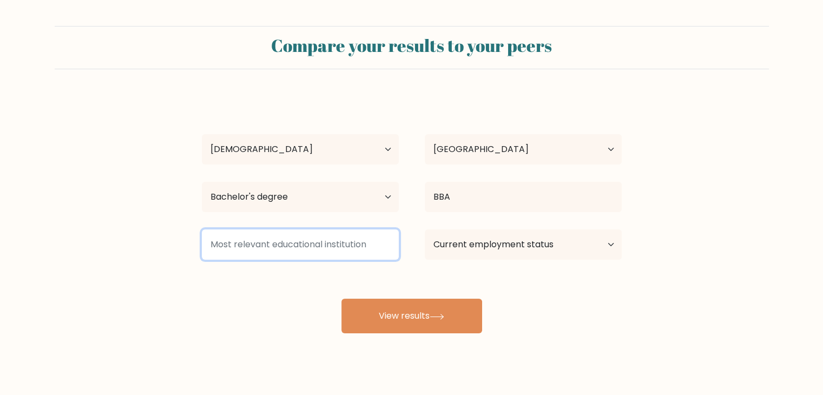
click at [367, 243] on input at bounding box center [300, 244] width 197 height 30
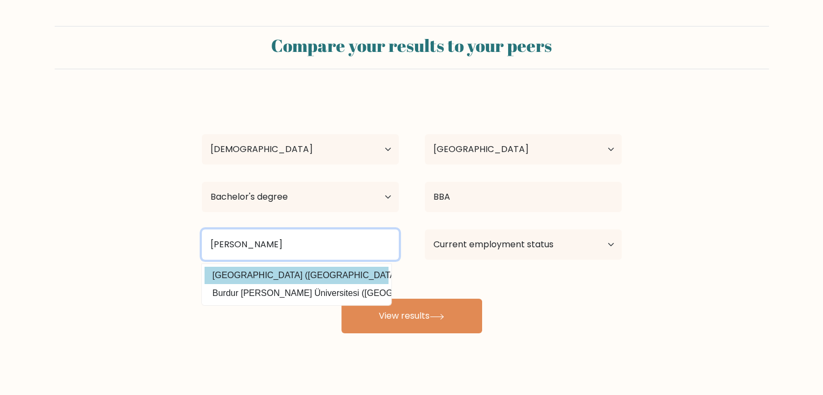
type input "Burd"
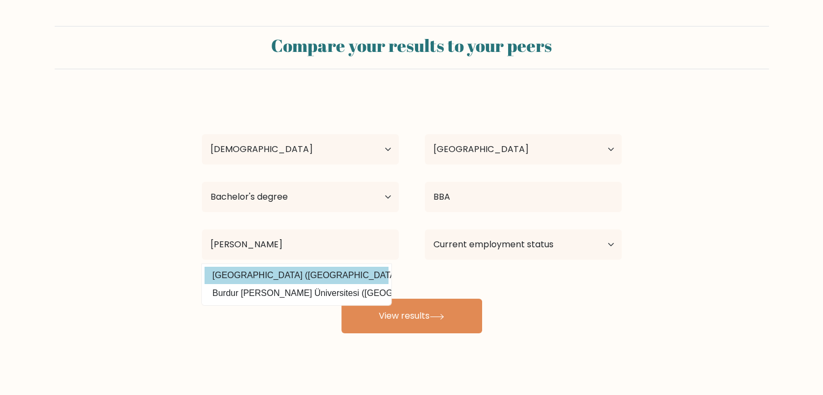
click at [364, 273] on div "Sayandip Das Age Under 18 years old 18-24 years old 25-34 years old 35-44 years…" at bounding box center [411, 214] width 433 height 238
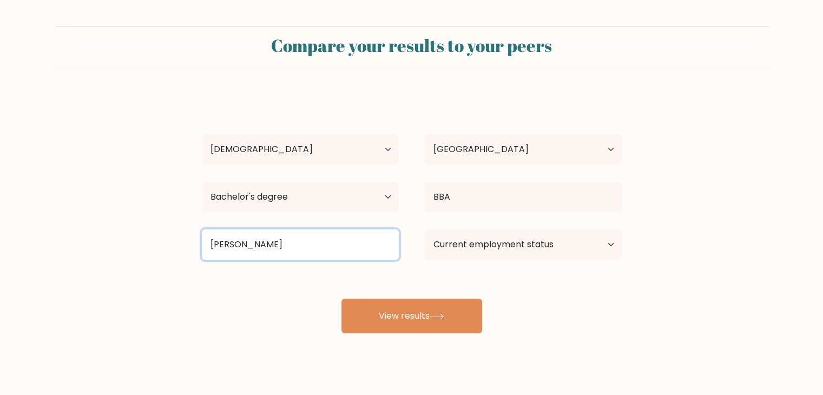
click at [307, 243] on input "Burd" at bounding box center [300, 244] width 197 height 30
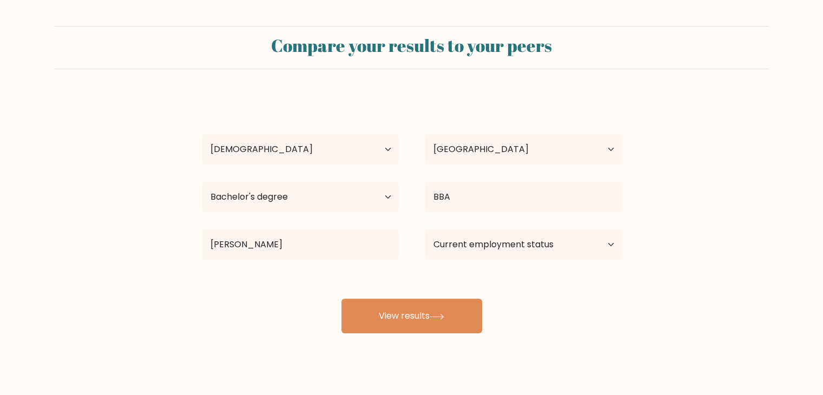
click at [491, 228] on div "Current employment status Employed Student Retired Other / prefer not to answer" at bounding box center [523, 244] width 223 height 39
click at [502, 243] on select "Current employment status Employed Student Retired Other / prefer not to answer" at bounding box center [523, 244] width 197 height 30
select select "student"
click at [425, 229] on select "Current employment status Employed Student Retired Other / prefer not to answer" at bounding box center [523, 244] width 197 height 30
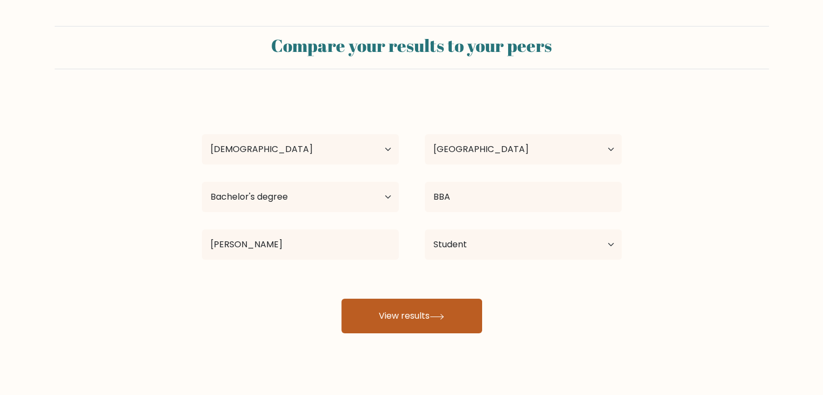
click at [471, 305] on button "View results" at bounding box center [411, 316] width 141 height 35
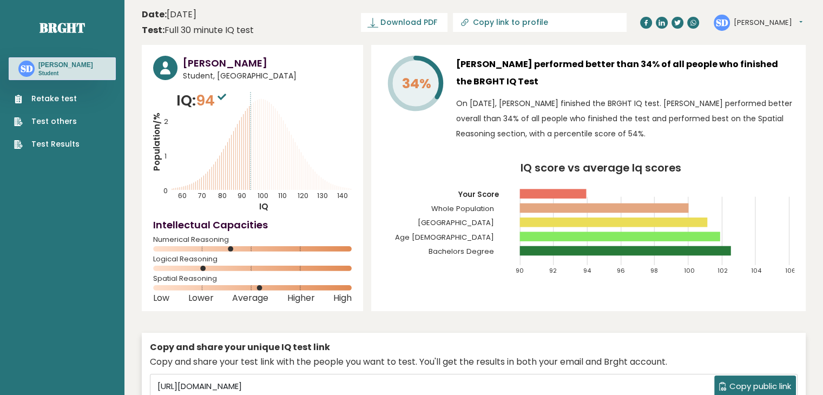
click at [221, 92] on sup at bounding box center [222, 96] width 14 height 15
click at [226, 94] on icon at bounding box center [222, 97] width 9 height 6
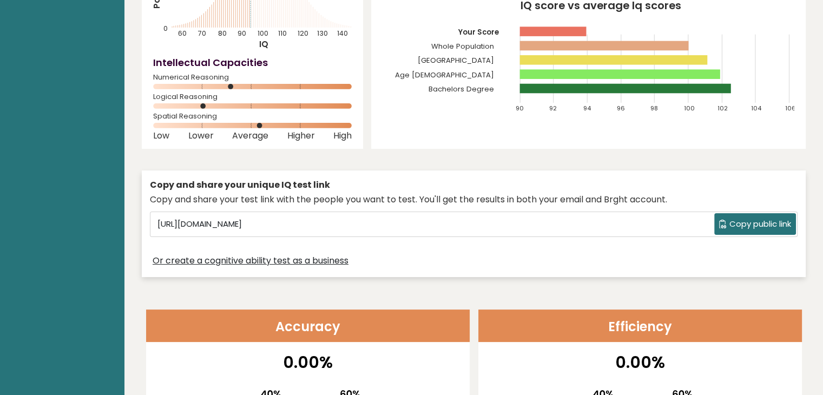
scroll to position [108, 0]
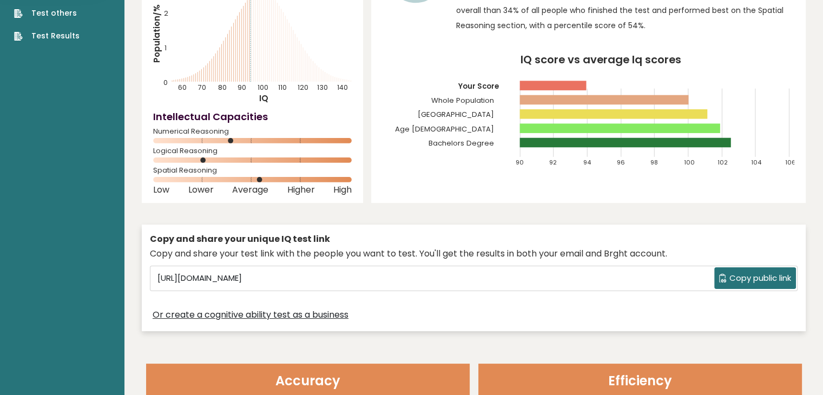
drag, startPoint x: 229, startPoint y: 141, endPoint x: 216, endPoint y: 159, distance: 21.6
click at [278, 141] on icon at bounding box center [252, 140] width 199 height 5
click at [284, 156] on div "Logical Reasoning" at bounding box center [252, 157] width 199 height 17
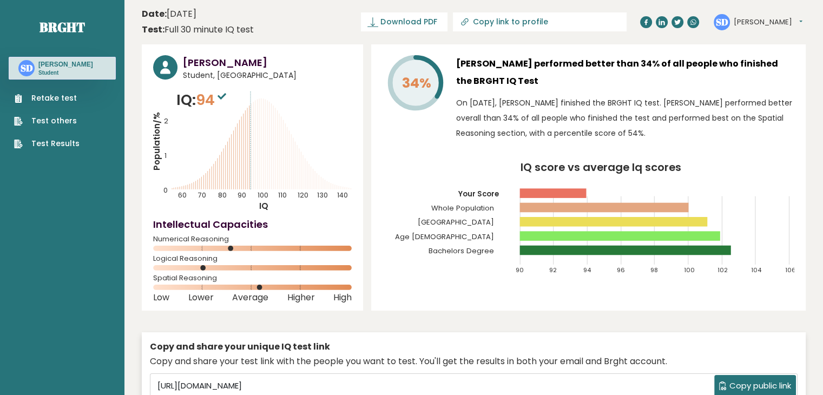
scroll to position [0, 0]
click at [225, 98] on icon at bounding box center [222, 97] width 9 height 6
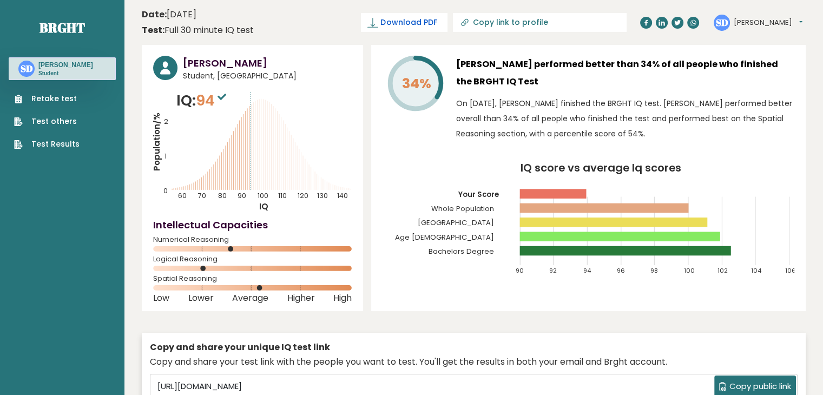
click at [437, 25] on span "Download PDF" at bounding box center [408, 22] width 56 height 11
